Goal: Task Accomplishment & Management: Manage account settings

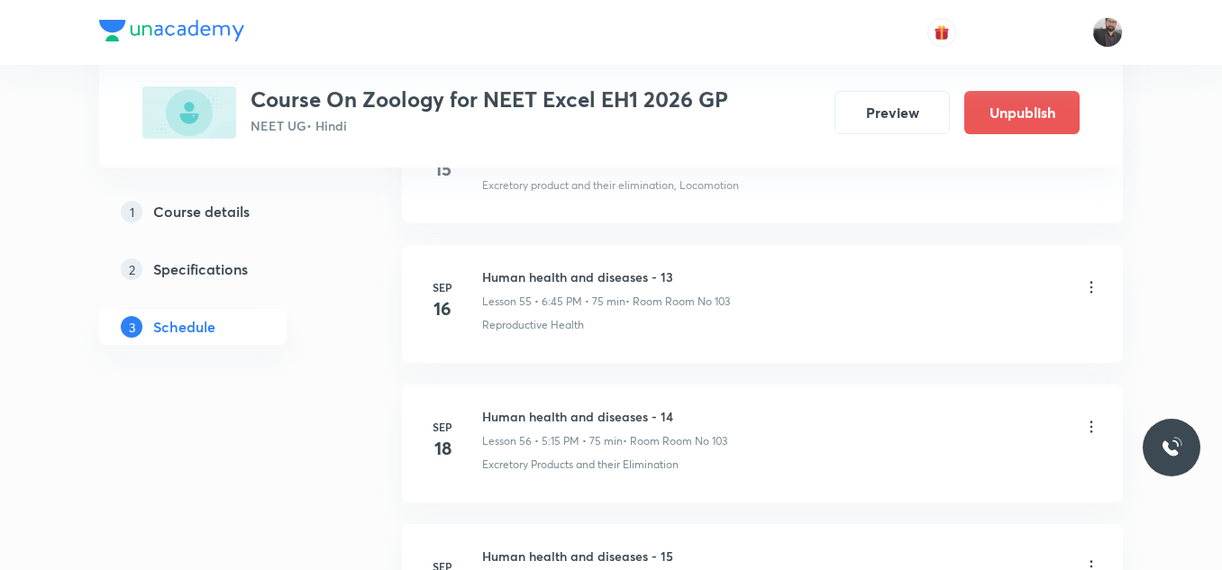
scroll to position [9673, 0]
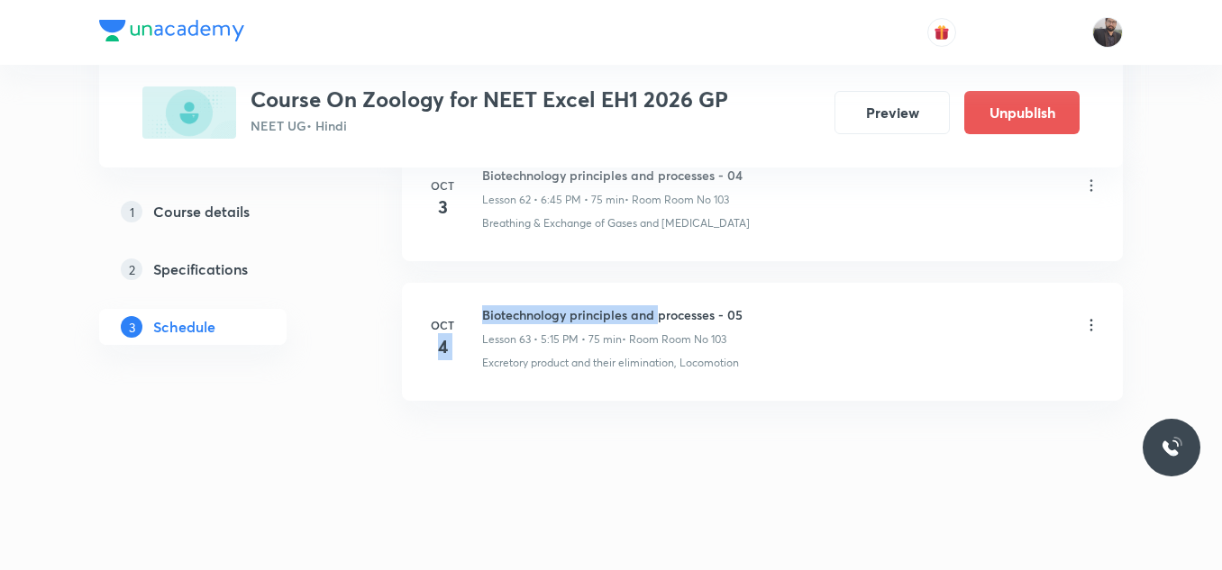
drag, startPoint x: 474, startPoint y: 310, endPoint x: 662, endPoint y: 317, distance: 188.5
click at [662, 317] on div "[DATE] Biotechnology principles and processes - 05 Lesson 63 • 5:15 PM • 75 min…" at bounding box center [762, 338] width 676 height 66
click at [639, 317] on h6 "Biotechnology principles and processes - 05" at bounding box center [612, 314] width 260 height 19
copy h6 "Biotechnology principles and processes"
drag, startPoint x: 485, startPoint y: 314, endPoint x: 717, endPoint y: 314, distance: 232.5
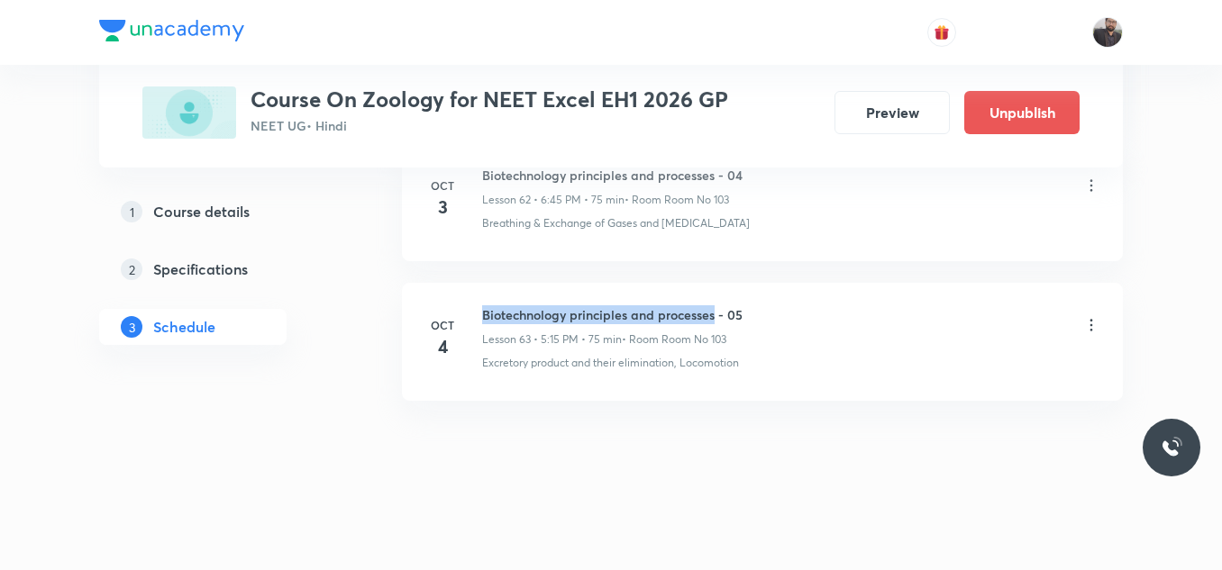
click at [717, 314] on h6 "Biotechnology principles and processes - 05" at bounding box center [612, 314] width 260 height 19
click at [721, 293] on li "Oct 4 Body fluid and circulation - 09 Lesson 67 • 6:45 PM • 75 min • Room Room …" at bounding box center [762, 342] width 721 height 118
